Goal: Book appointment/travel/reservation

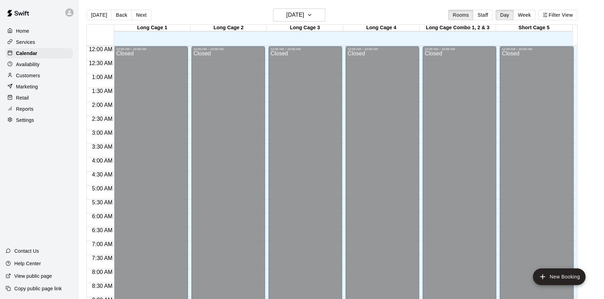
scroll to position [276, 0]
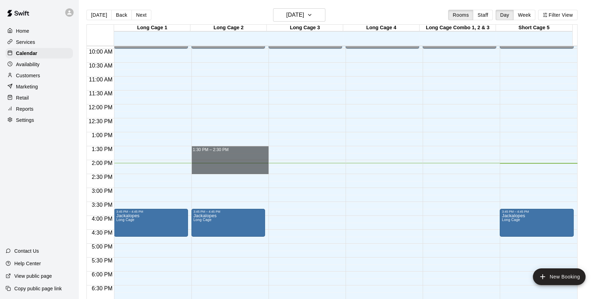
drag, startPoint x: 241, startPoint y: 149, endPoint x: 239, endPoint y: 173, distance: 24.1
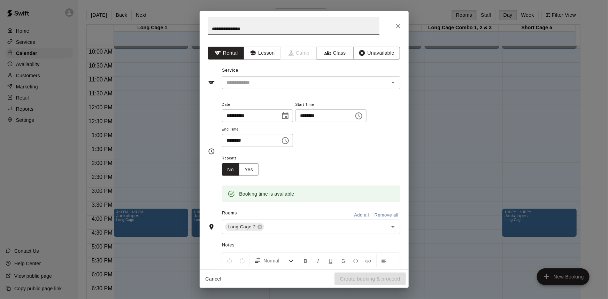
type input "**********"
click at [274, 87] on div "​" at bounding box center [311, 82] width 178 height 13
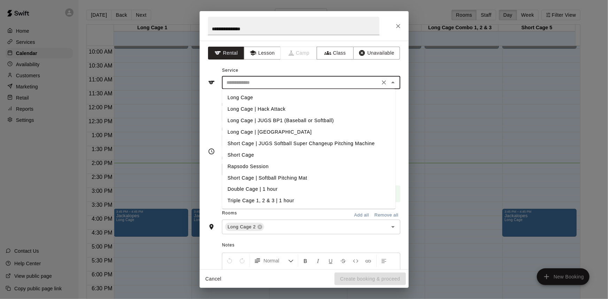
click at [295, 120] on li "Long Cage | JUGS BP1 (Baseball or Softball)" at bounding box center [309, 121] width 174 height 12
type input "**********"
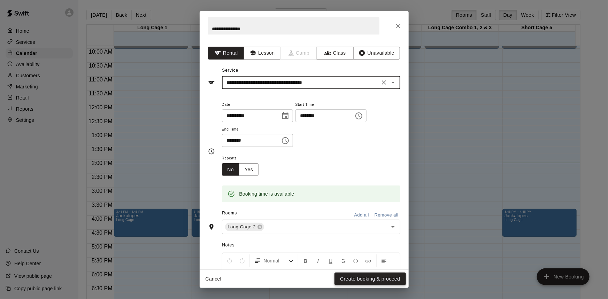
click at [369, 281] on button "Create booking & proceed" at bounding box center [370, 279] width 71 height 13
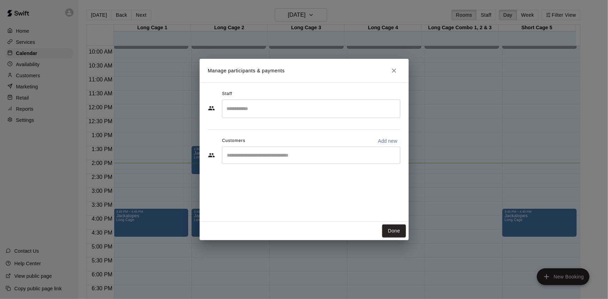
click at [308, 156] on input "Start typing to search customers..." at bounding box center [311, 155] width 172 height 7
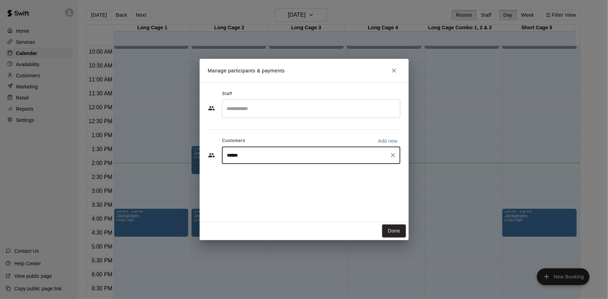
type input "*******"
click at [299, 177] on div "[PERSON_NAME] Double [EMAIL_ADDRESS][DOMAIN_NAME]" at bounding box center [278, 175] width 75 height 15
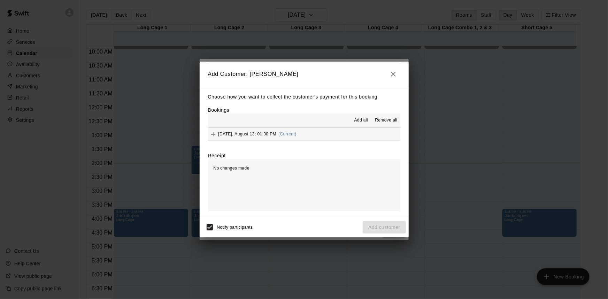
click at [308, 136] on button "[DATE], August 13: 01:30 PM (Current)" at bounding box center [304, 134] width 192 height 13
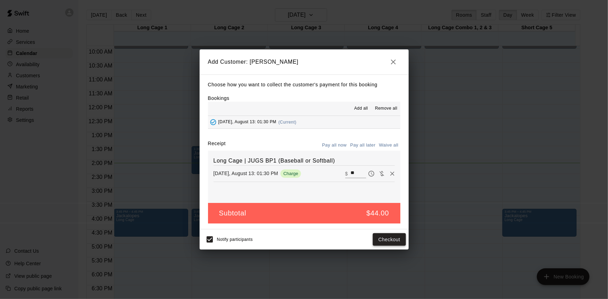
click at [392, 240] on button "Checkout" at bounding box center [389, 239] width 33 height 13
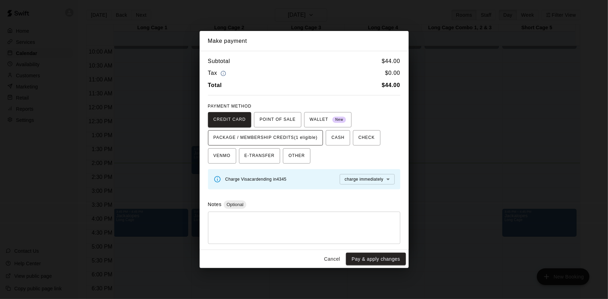
click at [287, 131] on button "PACKAGE / MEMBERSHIP CREDITS (1 eligible)" at bounding box center [265, 137] width 115 height 15
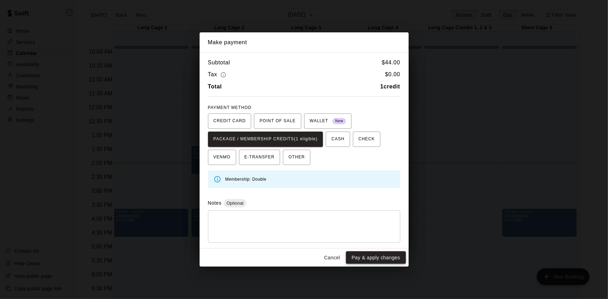
click at [375, 256] on button "Pay & apply changes" at bounding box center [376, 258] width 60 height 13
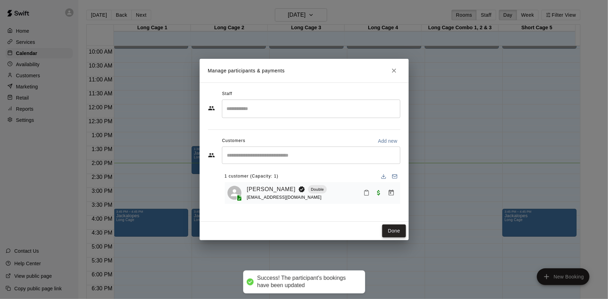
click at [392, 232] on button "Done" at bounding box center [393, 231] width 23 height 13
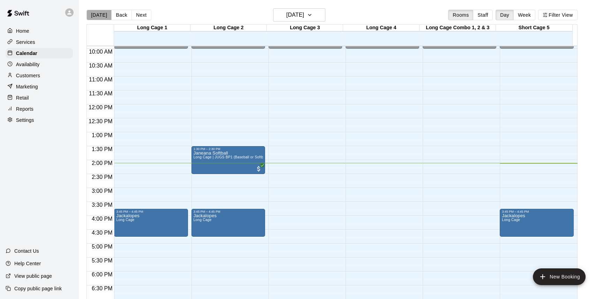
click at [103, 14] on button "[DATE]" at bounding box center [98, 15] width 25 height 10
click at [143, 18] on button "Next" at bounding box center [141, 15] width 20 height 10
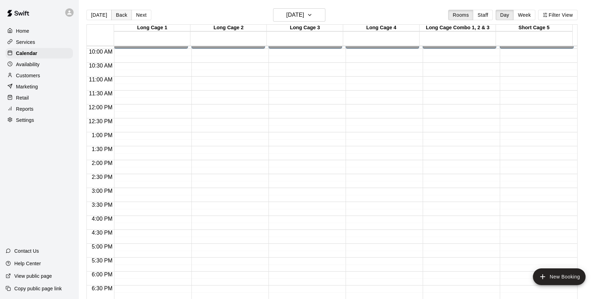
click at [122, 17] on button "Back" at bounding box center [121, 15] width 21 height 10
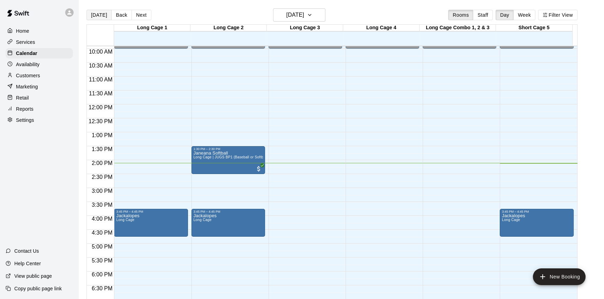
click at [98, 15] on button "[DATE]" at bounding box center [98, 15] width 25 height 10
